Goal: Navigation & Orientation: Find specific page/section

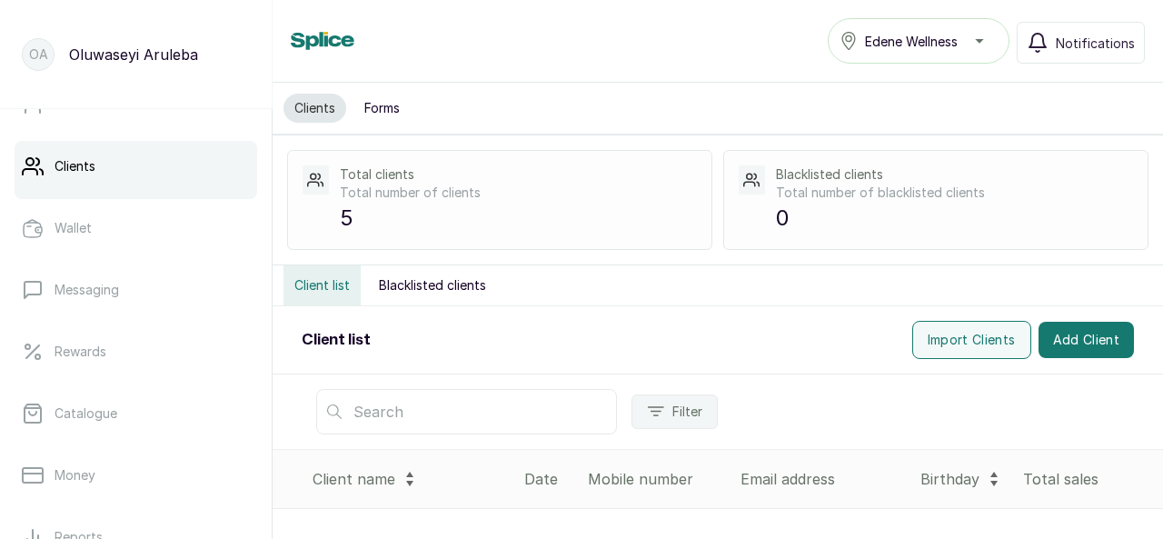
scroll to position [255, 0]
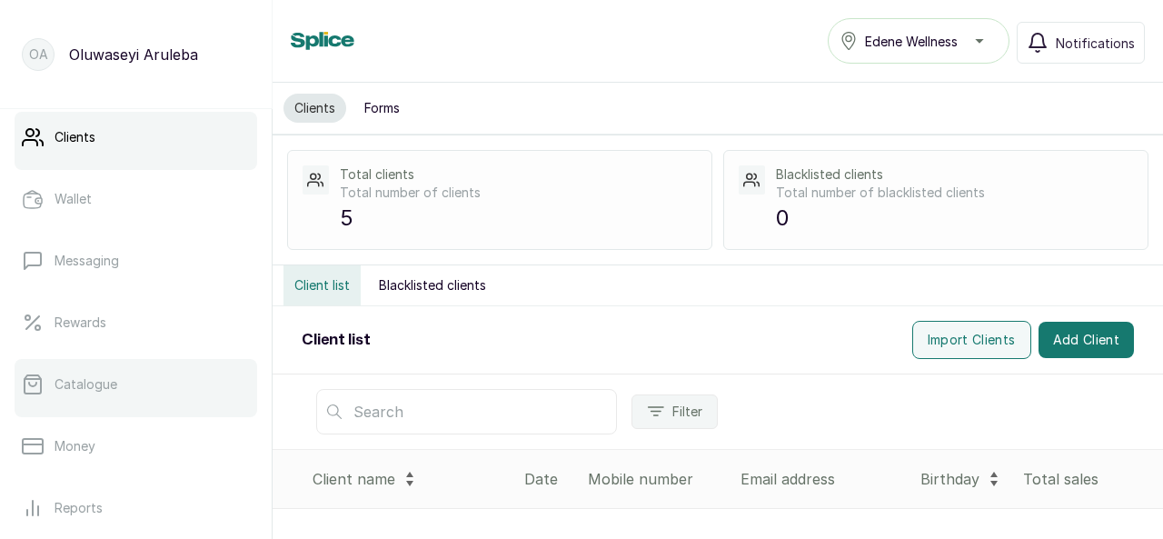
click at [116, 384] on link "Catalogue" at bounding box center [136, 384] width 243 height 51
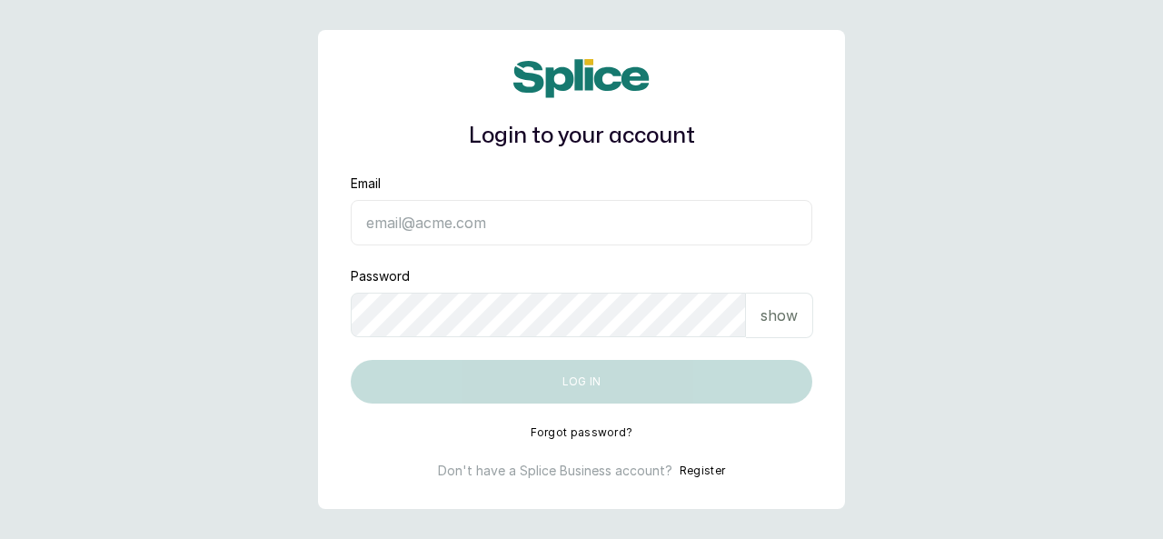
type input "[EMAIL_ADDRESS][DOMAIN_NAME]"
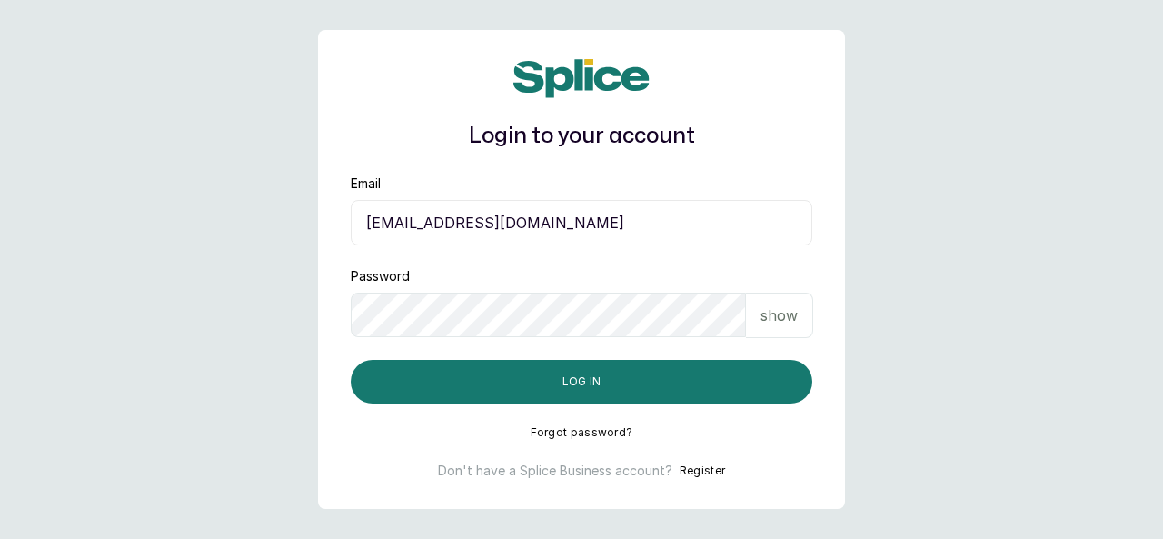
click at [783, 310] on p "show" at bounding box center [778, 315] width 37 height 22
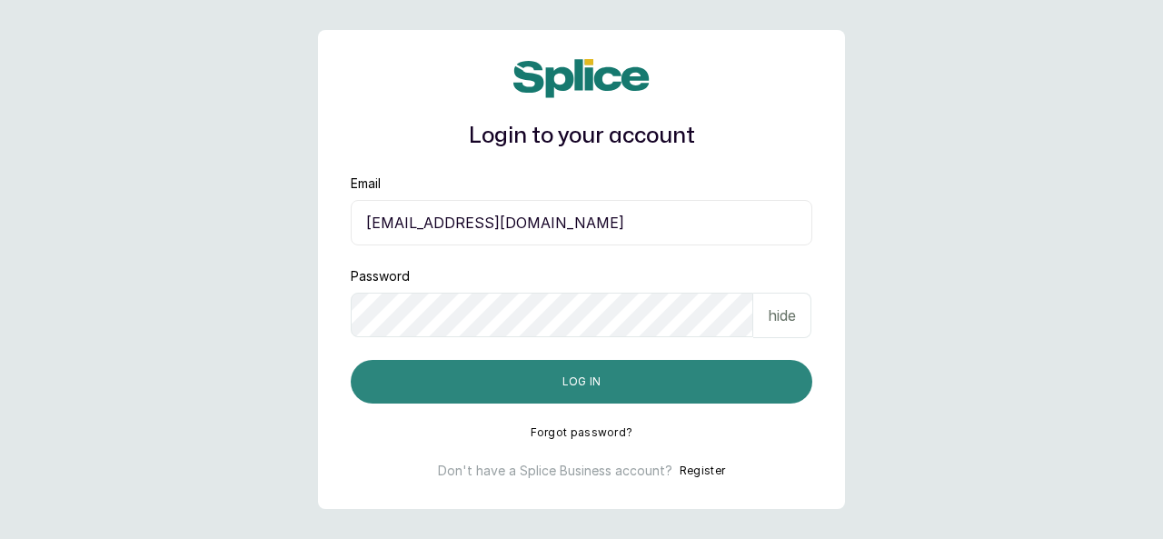
click at [665, 381] on button "Log in" at bounding box center [581, 382] width 461 height 44
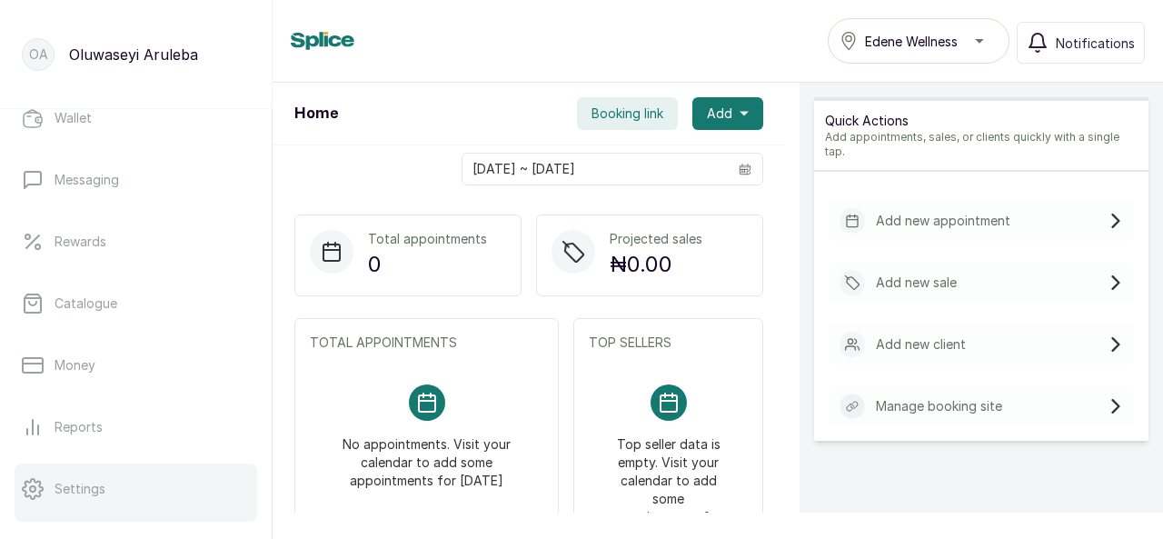
scroll to position [350, 0]
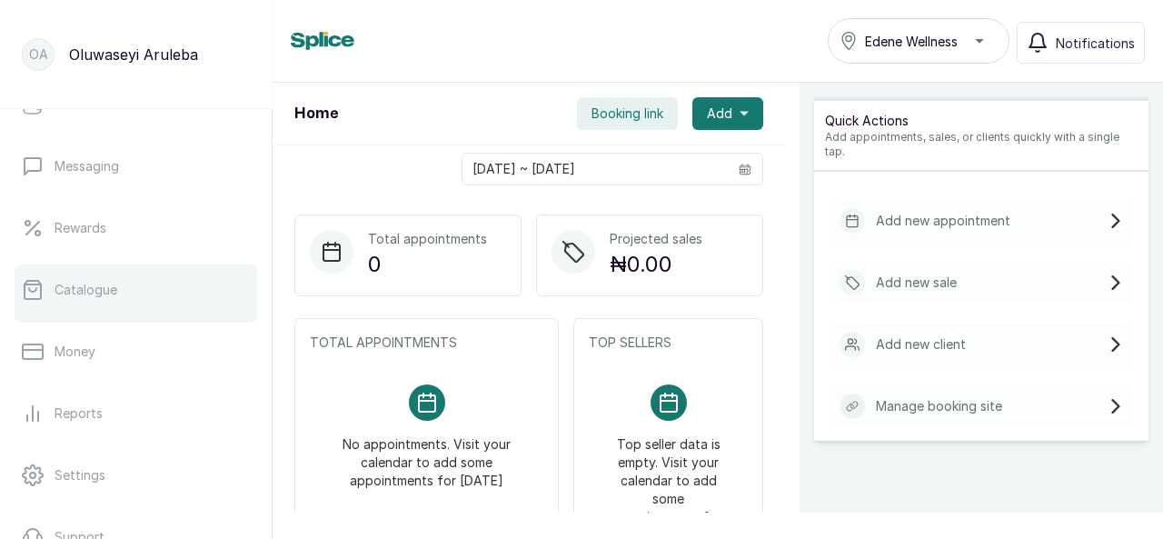
click at [87, 303] on link "Catalogue" at bounding box center [136, 289] width 243 height 51
